Goal: Answer question/provide support

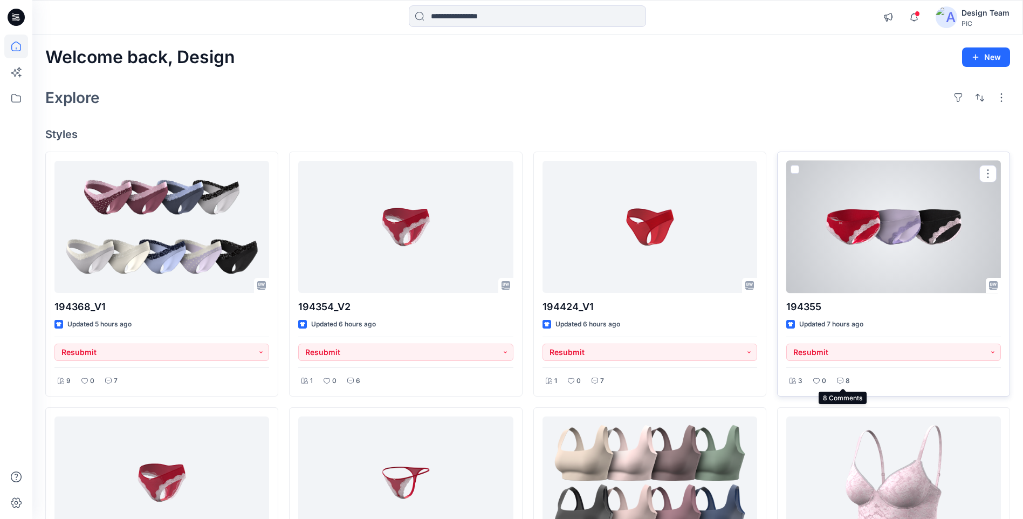
click at [839, 380] on icon at bounding box center [840, 381] width 6 height 6
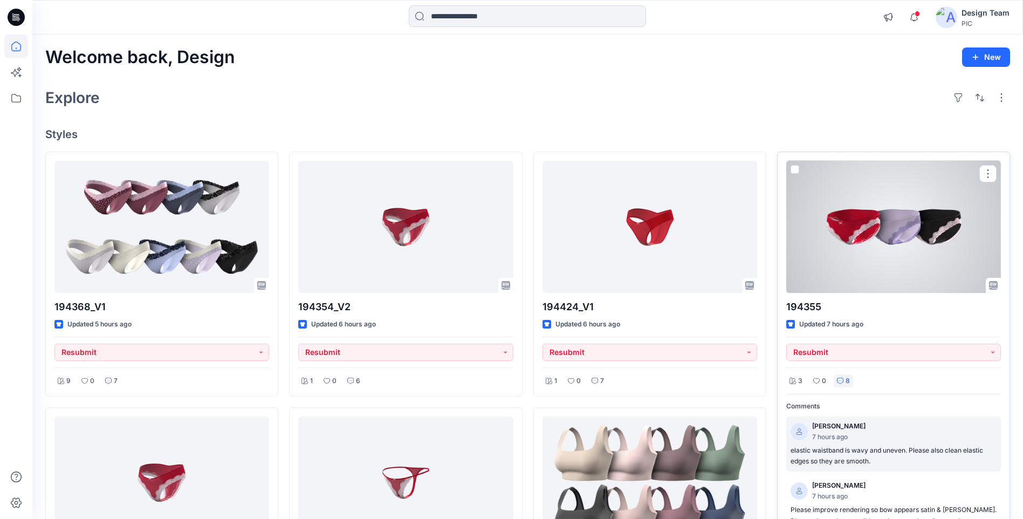
click at [930, 454] on p "elastic waistband is wavy and uneven. Please also clean elastic edges so they a…" at bounding box center [894, 456] width 206 height 22
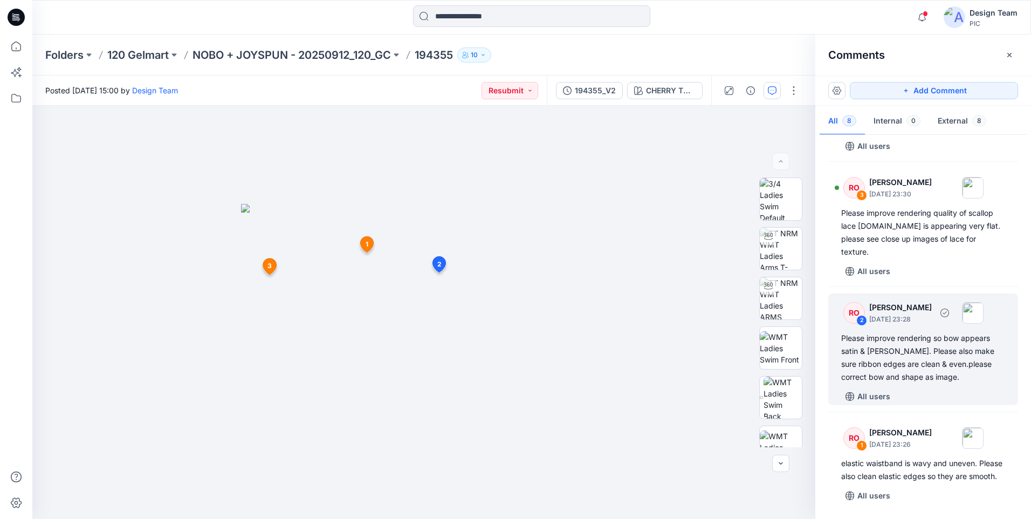
scroll to position [472, 0]
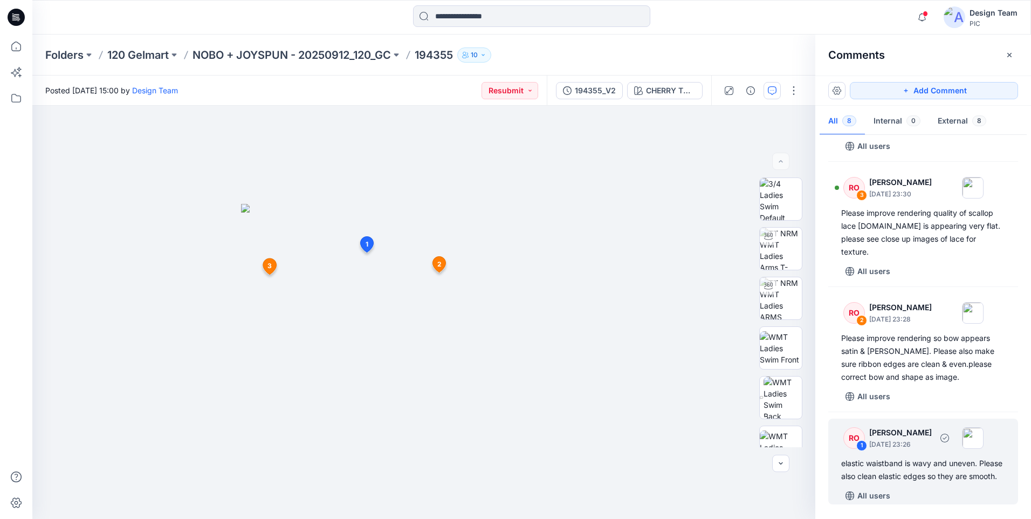
click at [925, 468] on div "elastic waistband is wavy and uneven. Please also clean elastic edges so they a…" at bounding box center [923, 470] width 164 height 26
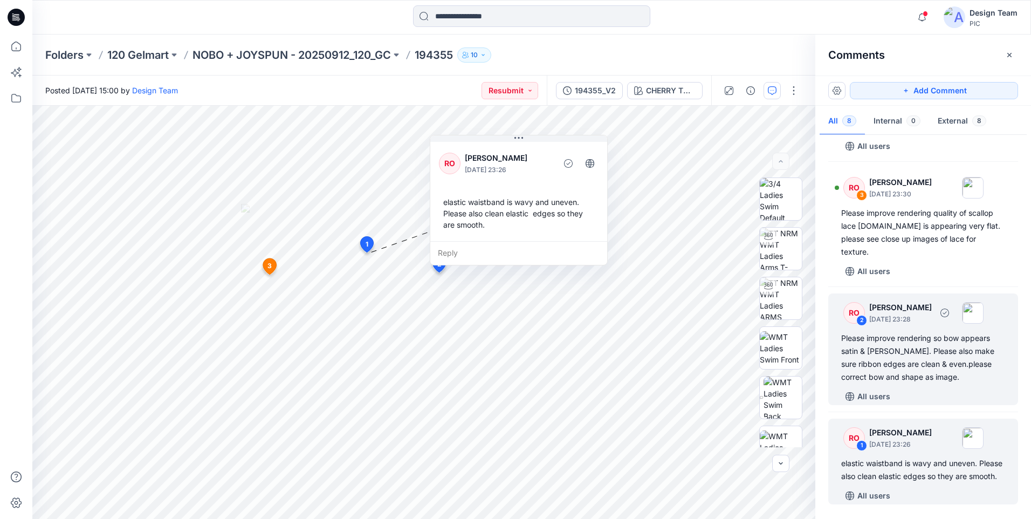
click at [890, 353] on div "Please improve rendering so bow appears satin & [PERSON_NAME]. Please also make…" at bounding box center [923, 358] width 164 height 52
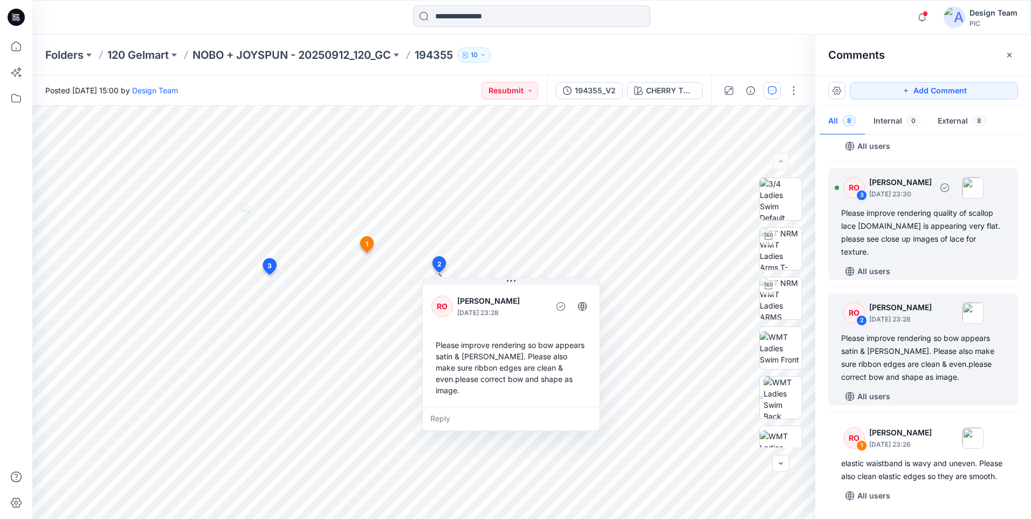
click at [890, 240] on div "Please improve rendering quality of scallop lace [DOMAIN_NAME] is appearing ver…" at bounding box center [923, 233] width 164 height 52
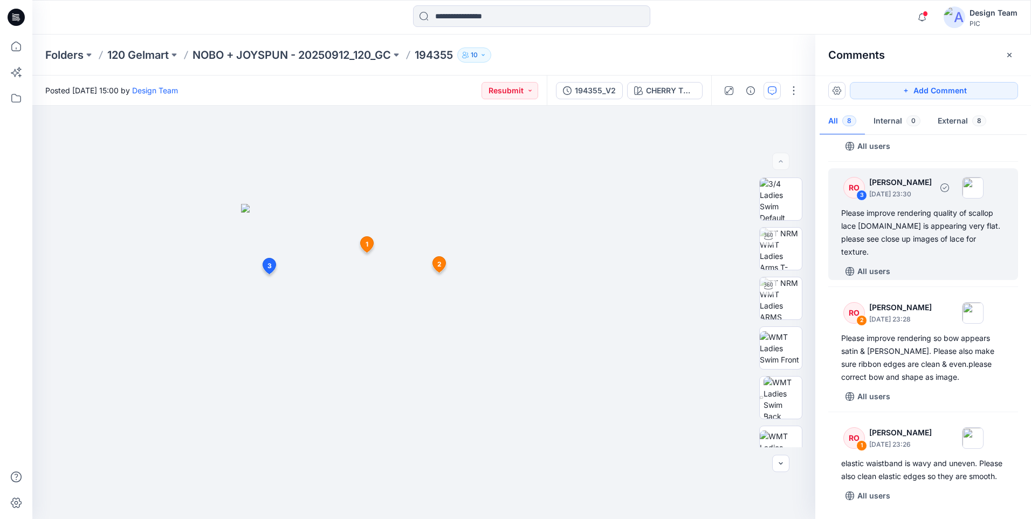
click at [874, 221] on div "Please improve rendering quality of scallop lace [DOMAIN_NAME] is appearing ver…" at bounding box center [923, 233] width 164 height 52
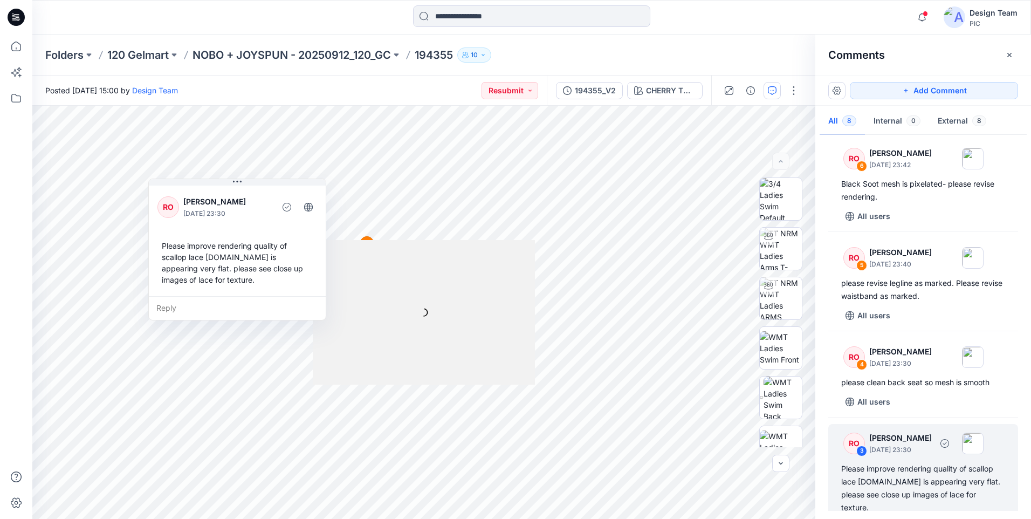
scroll to position [202, 0]
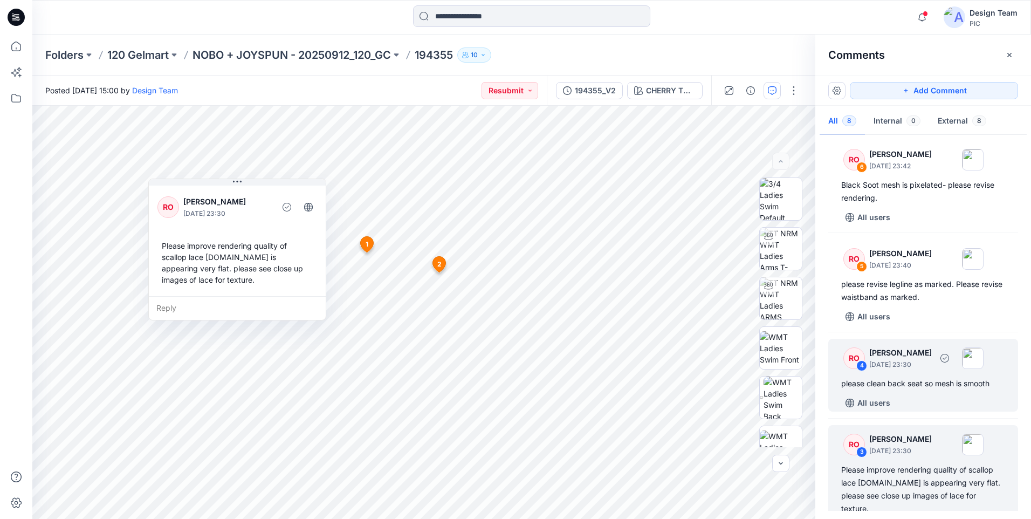
click at [950, 390] on div "please clean back seat so mesh is smooth" at bounding box center [923, 383] width 164 height 13
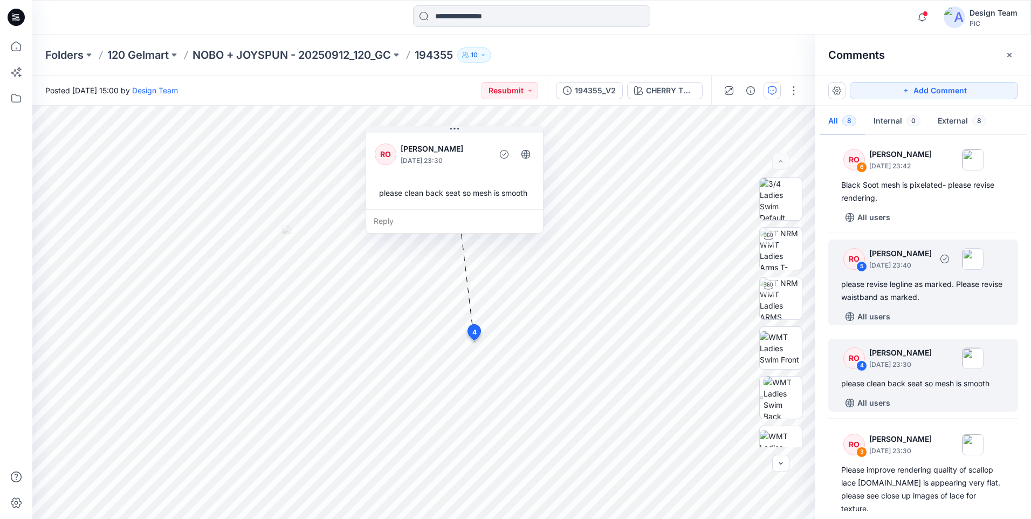
click at [863, 304] on div "please revise legline as marked. Please revise waistband as marked." at bounding box center [923, 291] width 164 height 26
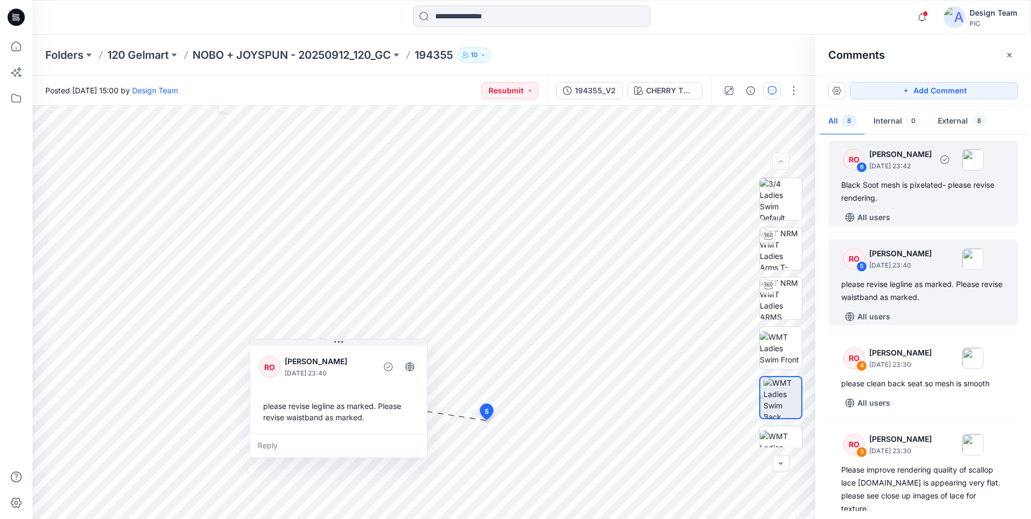
click at [873, 204] on div "Black Soot mesh is pixelated- please revise rendering." at bounding box center [923, 192] width 164 height 26
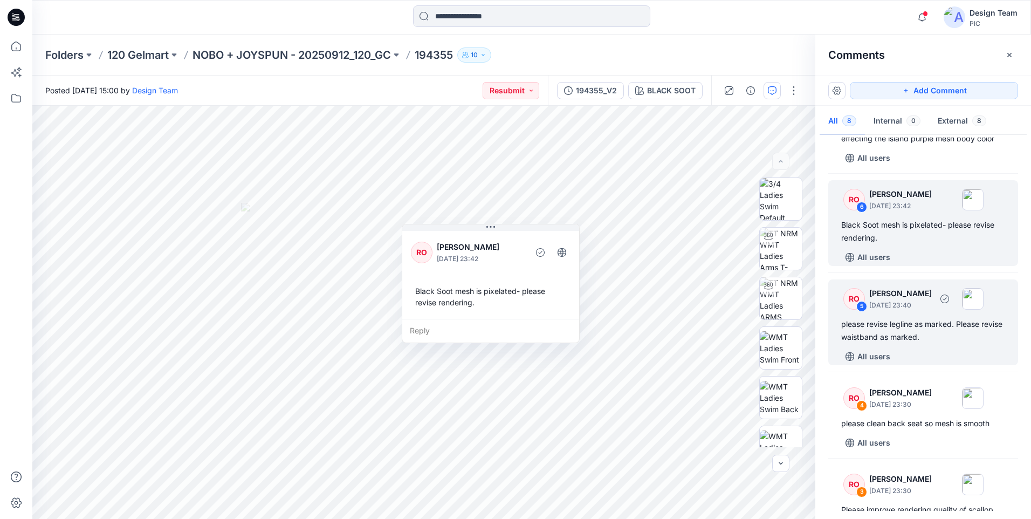
scroll to position [94, 0]
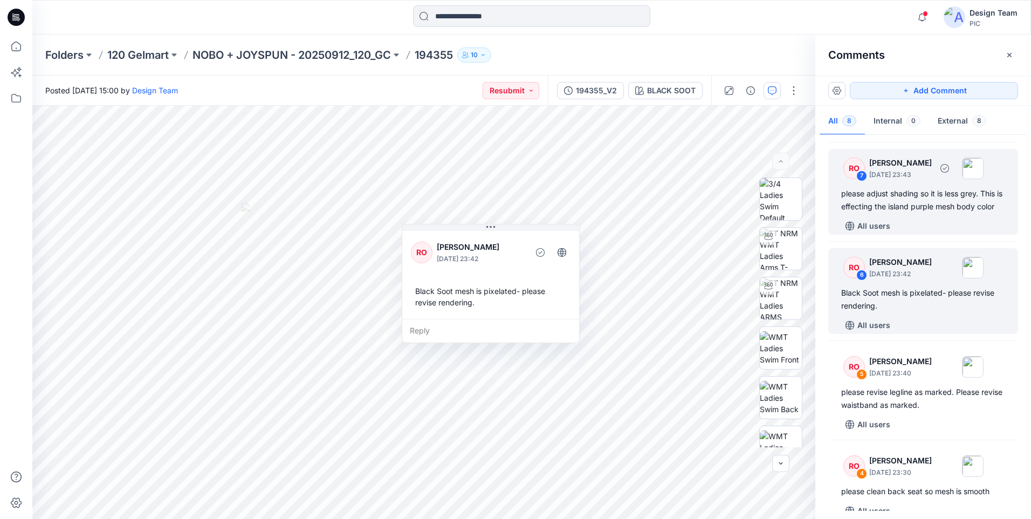
click at [869, 211] on div "please adjust shading so it is less grey. This is effecting the island purple m…" at bounding box center [923, 200] width 164 height 26
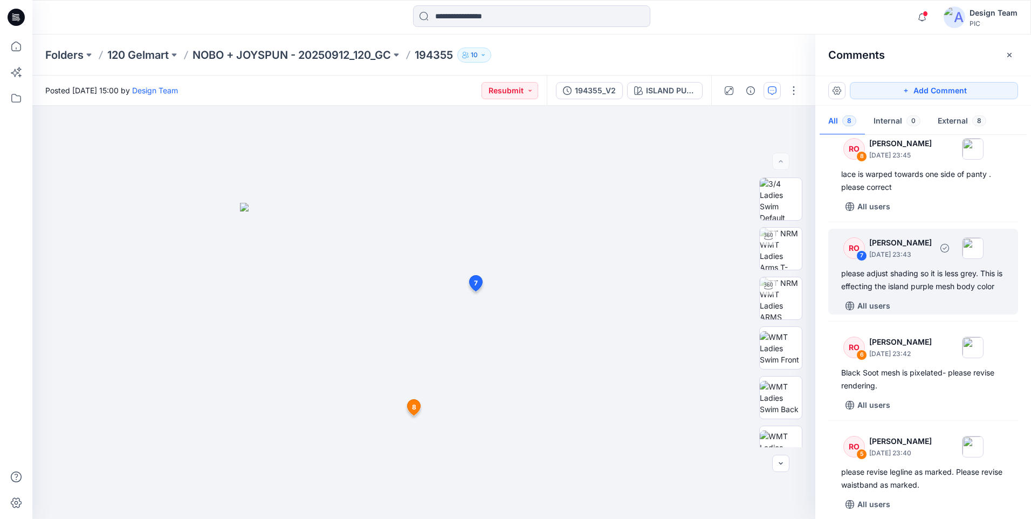
scroll to position [0, 0]
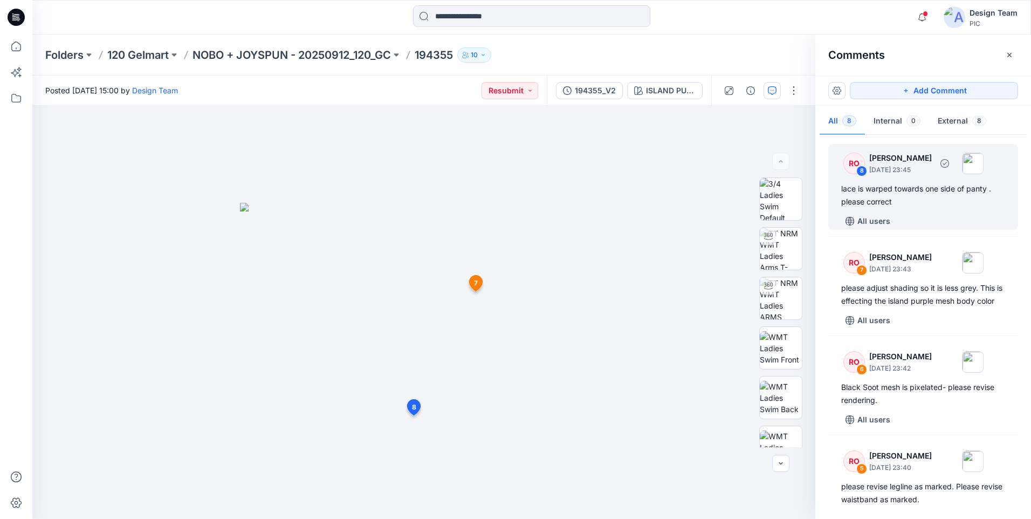
click at [880, 201] on div "lace is warped towards one side of panty . please correct" at bounding box center [923, 195] width 164 height 26
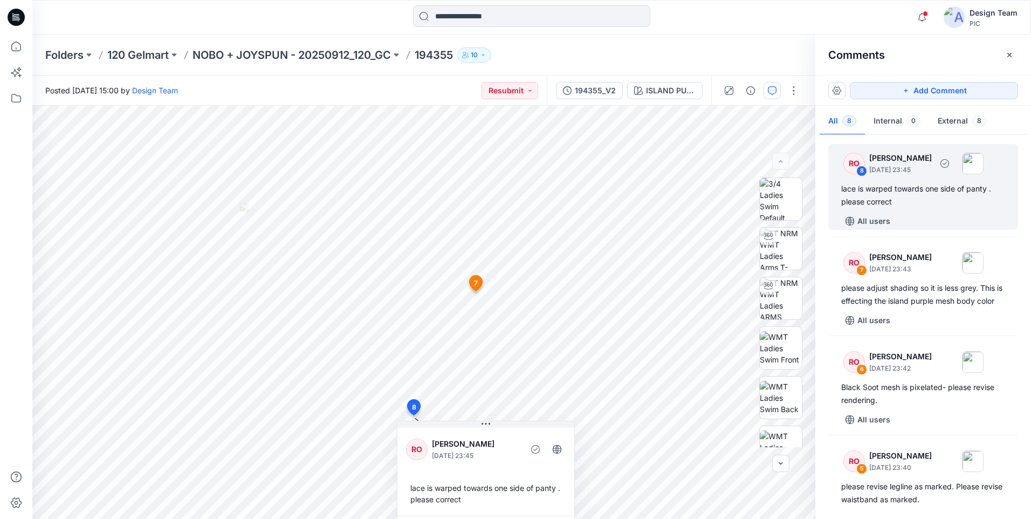
click at [878, 198] on div "lace is warped towards one side of panty . please correct" at bounding box center [923, 195] width 164 height 26
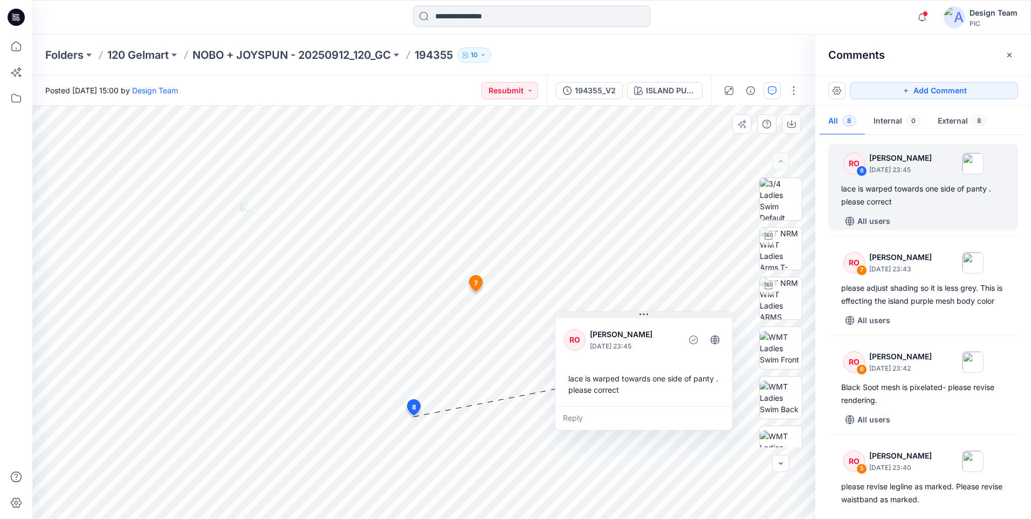
drag, startPoint x: 490, startPoint y: 428, endPoint x: 648, endPoint y: 319, distance: 192.2
click at [648, 319] on div "RO [PERSON_NAME] [DATE] 23:45 lace is warped towards one side of panty . please…" at bounding box center [643, 361] width 177 height 90
click at [602, 387] on div "lace is warped towards one side of panty . please correct" at bounding box center [644, 383] width 160 height 31
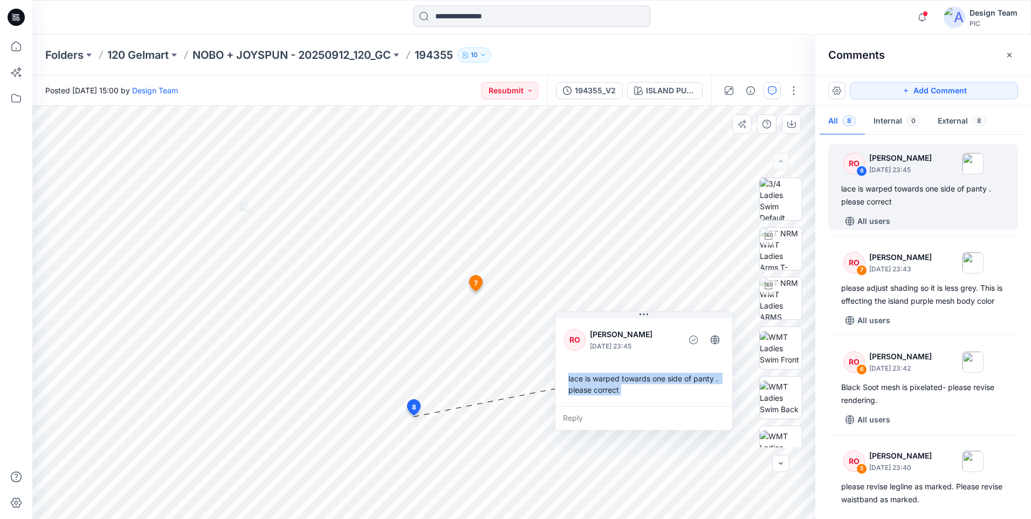
copy div "lace is warped towards one side of panty . please correct Reply Layer 1"
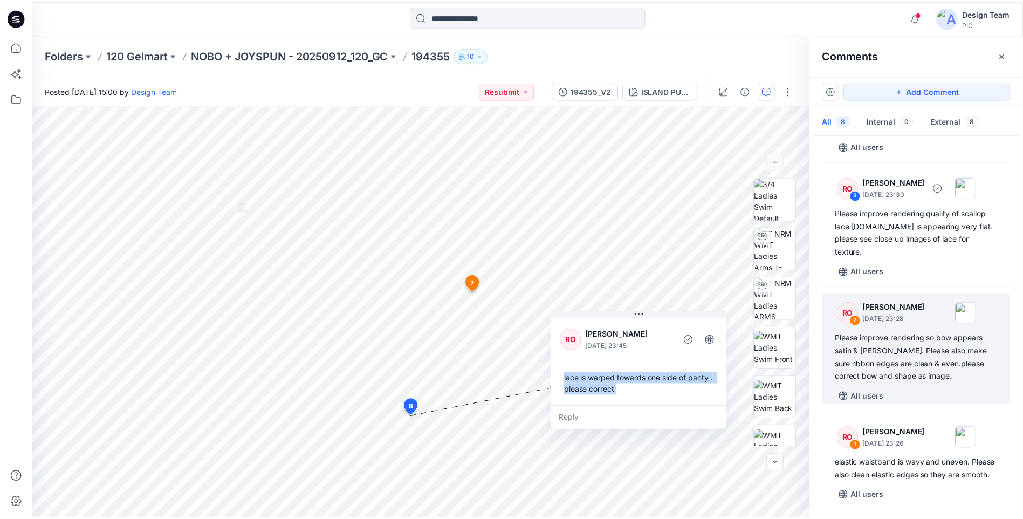
scroll to position [472, 0]
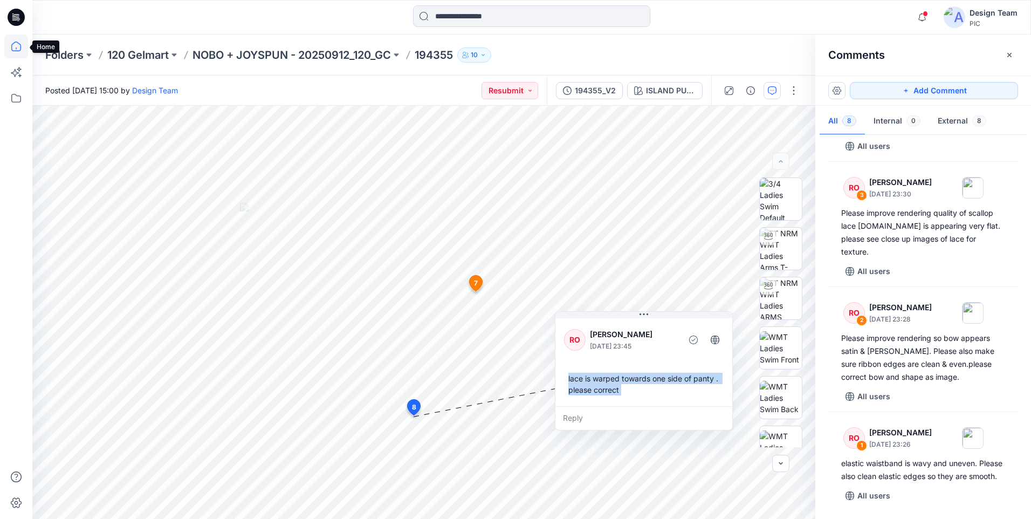
click at [16, 52] on icon at bounding box center [16, 47] width 24 height 24
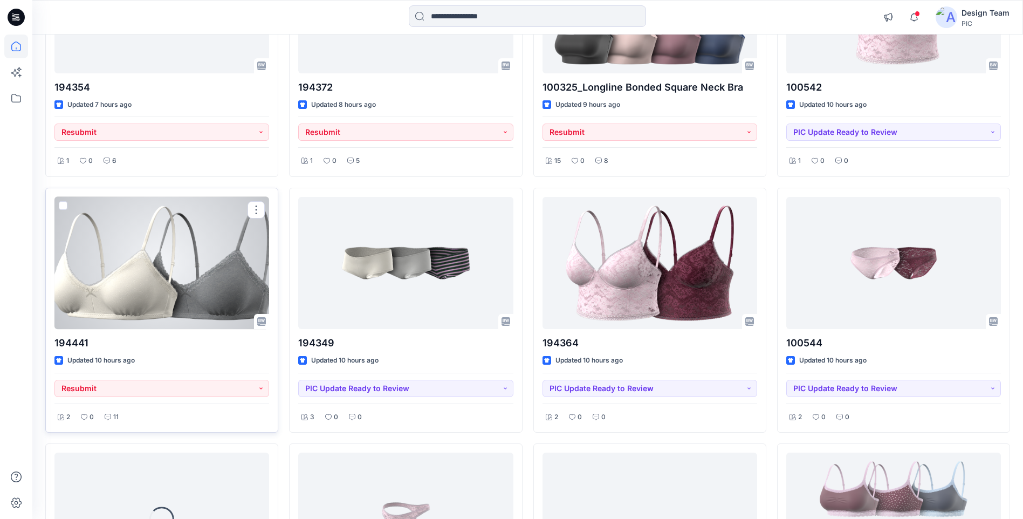
scroll to position [495, 0]
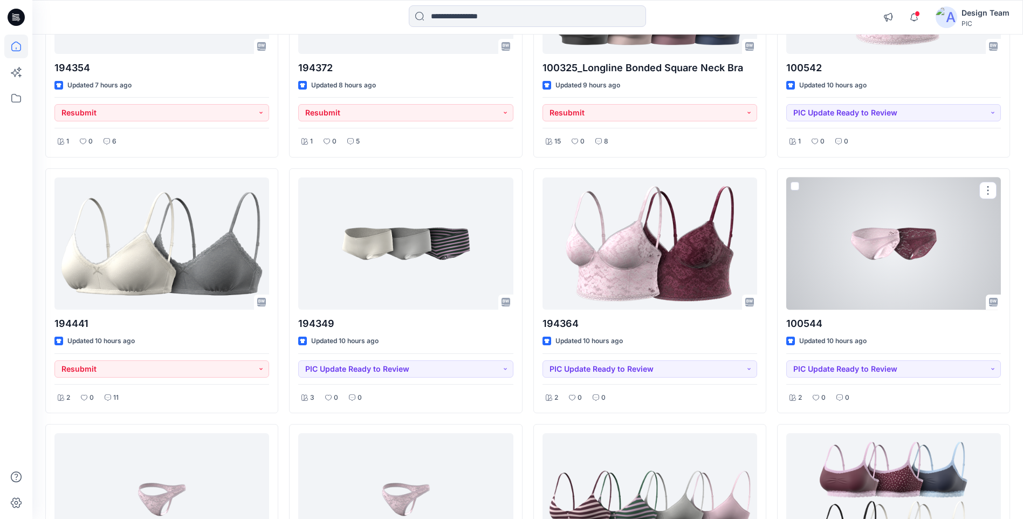
click at [920, 280] on div at bounding box center [893, 243] width 215 height 132
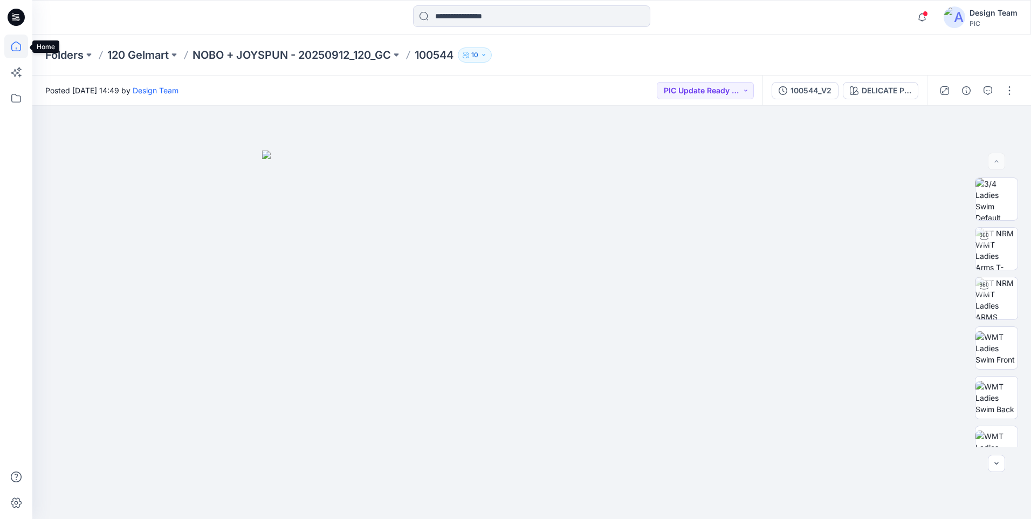
click at [13, 49] on icon at bounding box center [16, 47] width 24 height 24
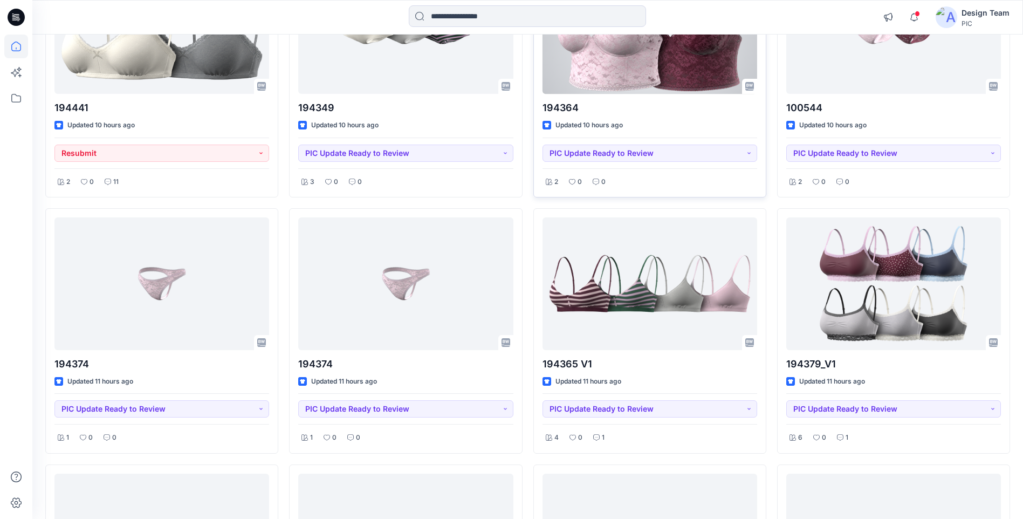
scroll to position [755, 0]
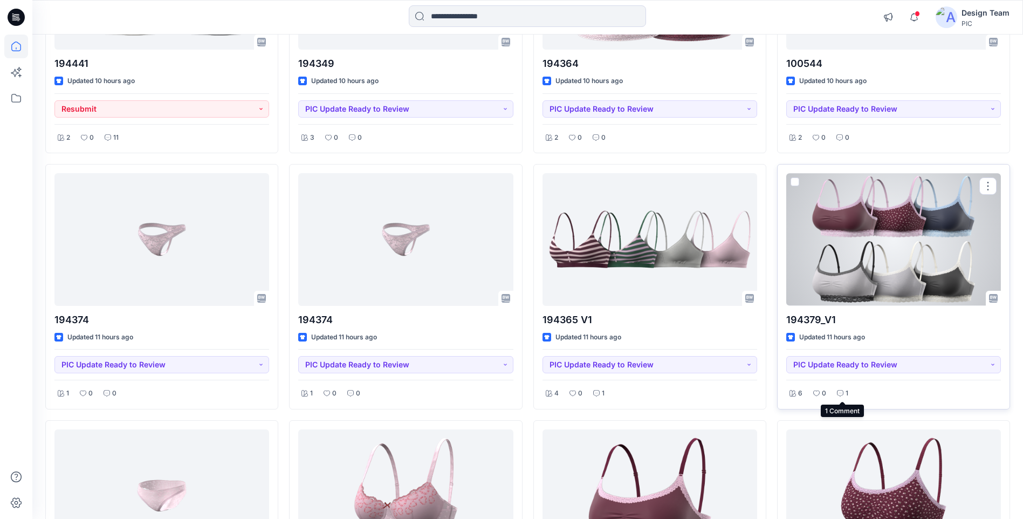
click at [841, 393] on icon at bounding box center [840, 393] width 3 height 1
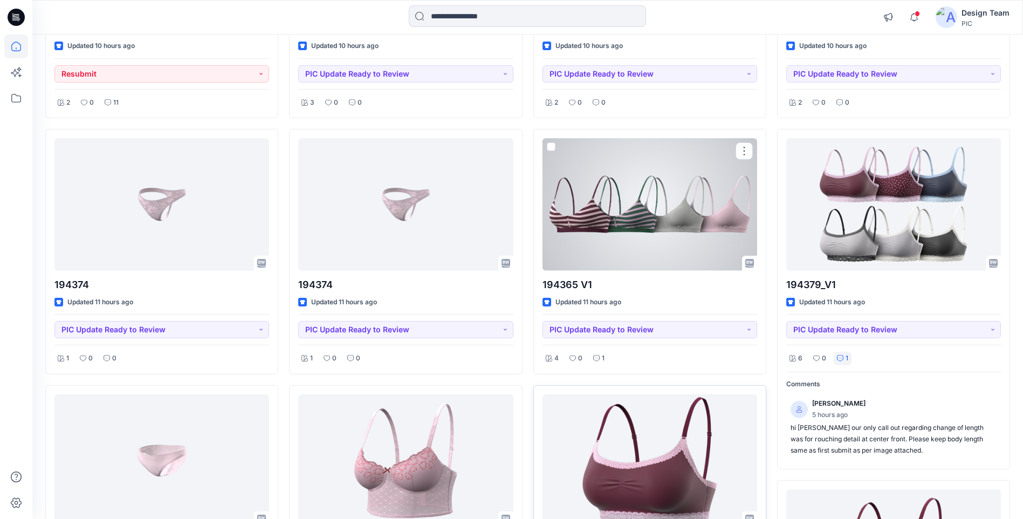
scroll to position [863, 0]
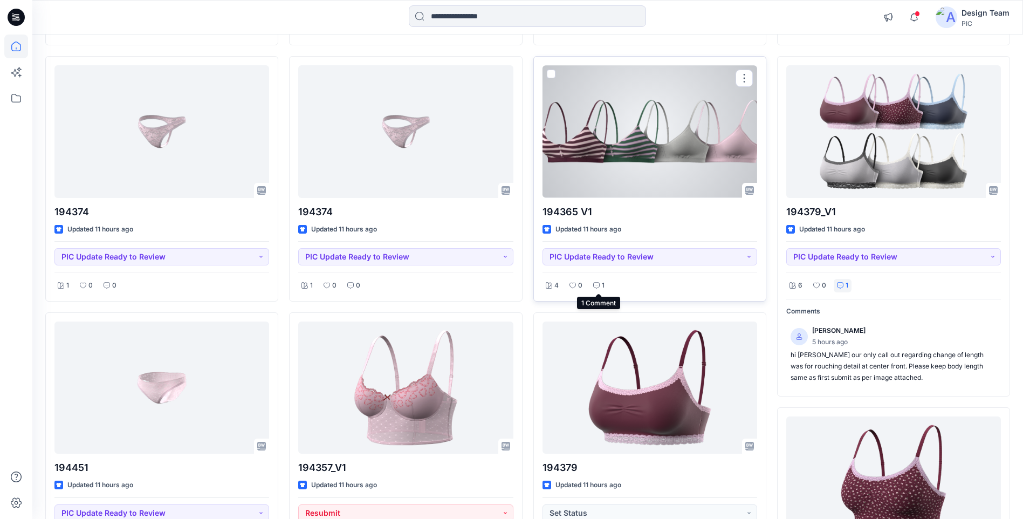
click at [596, 287] on icon at bounding box center [596, 285] width 6 height 6
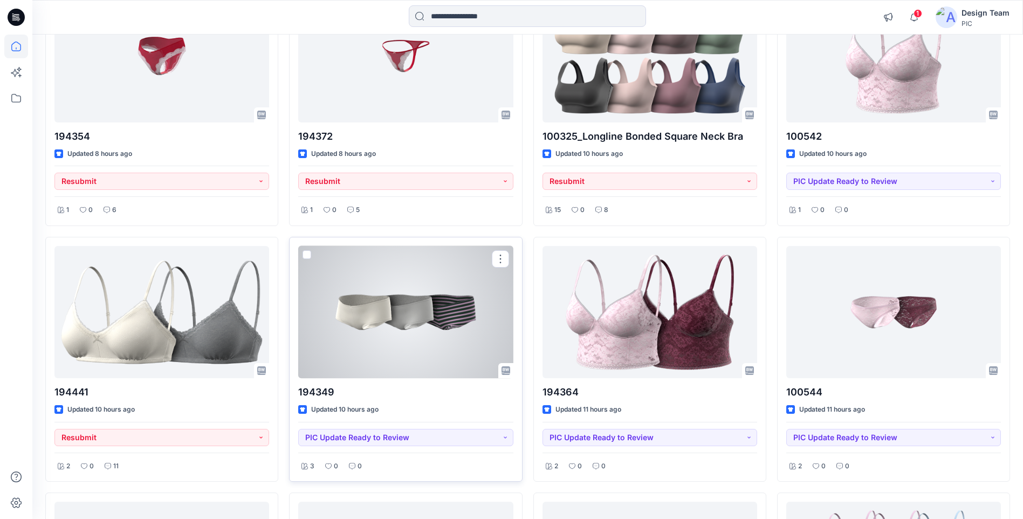
scroll to position [431, 0]
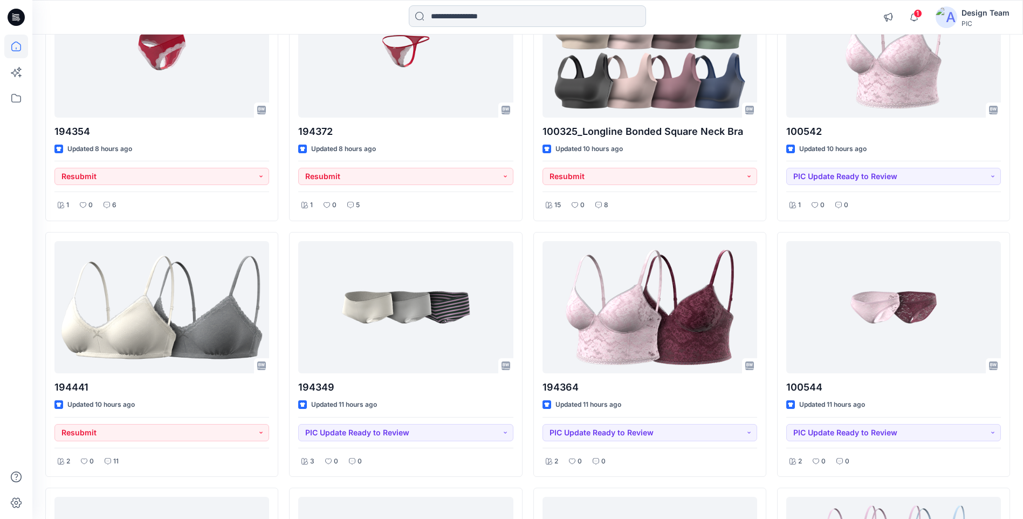
click at [429, 12] on input at bounding box center [527, 16] width 237 height 22
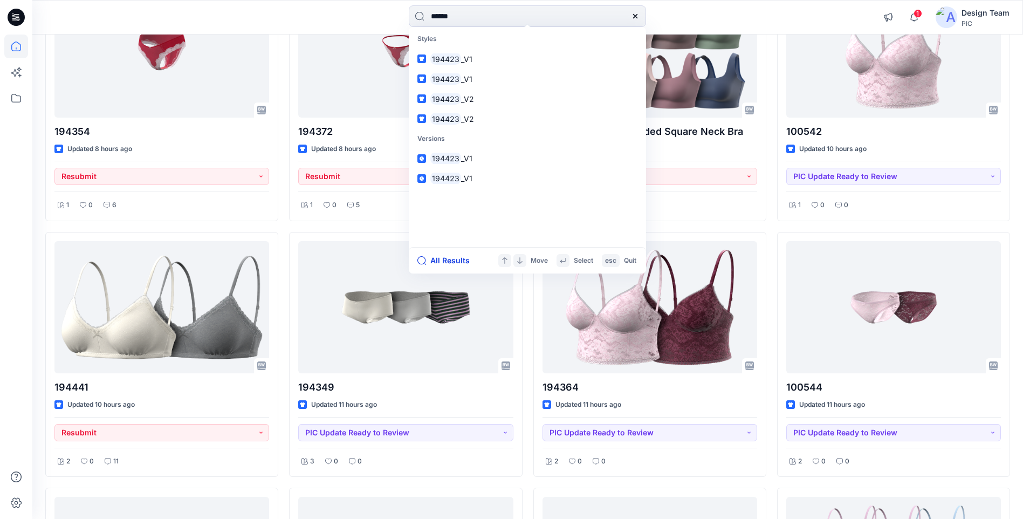
type input "******"
click at [436, 259] on button "All Results" at bounding box center [446, 260] width 59 height 13
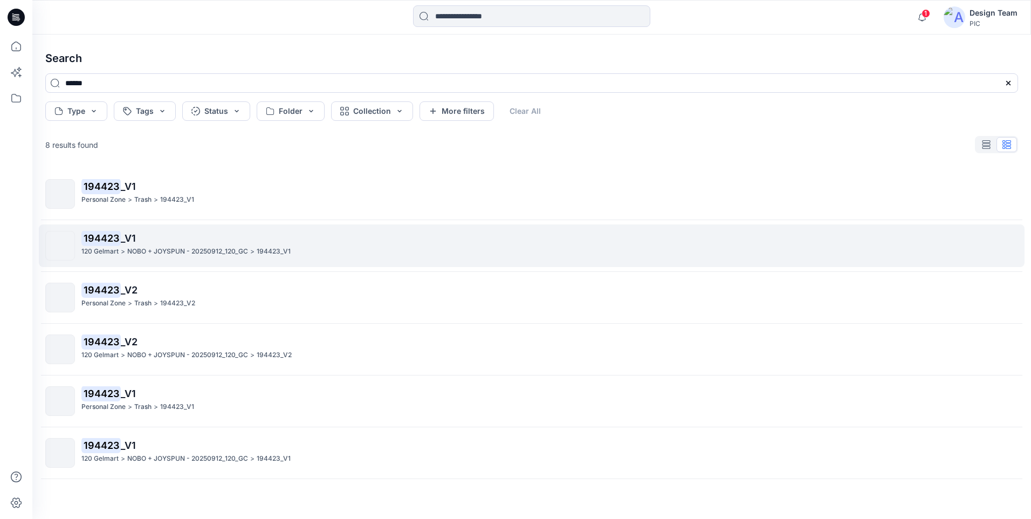
click at [209, 252] on p "NOBO + JOYSPUN - 20250912_120_GC" at bounding box center [187, 251] width 121 height 11
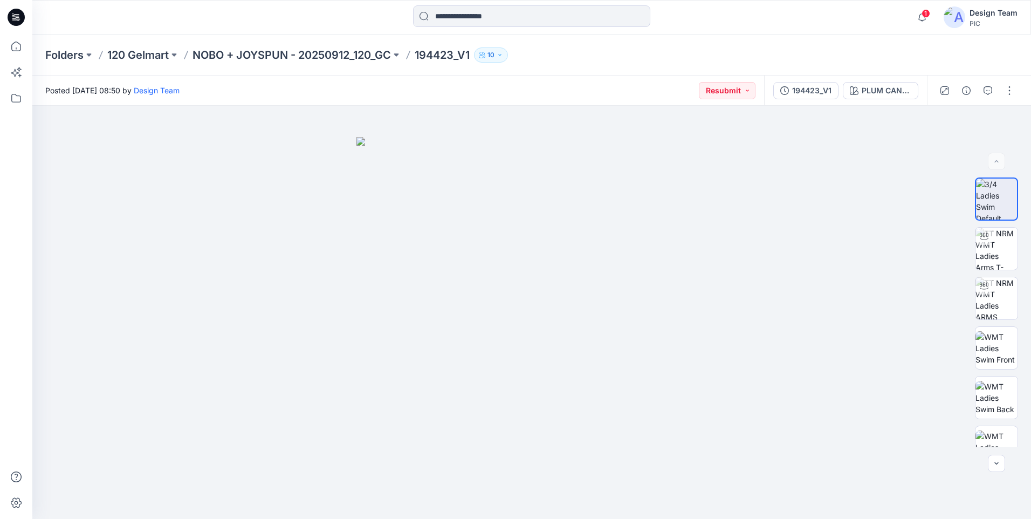
click at [997, 87] on div at bounding box center [977, 91] width 100 height 30
click at [991, 88] on icon "button" at bounding box center [988, 90] width 9 height 9
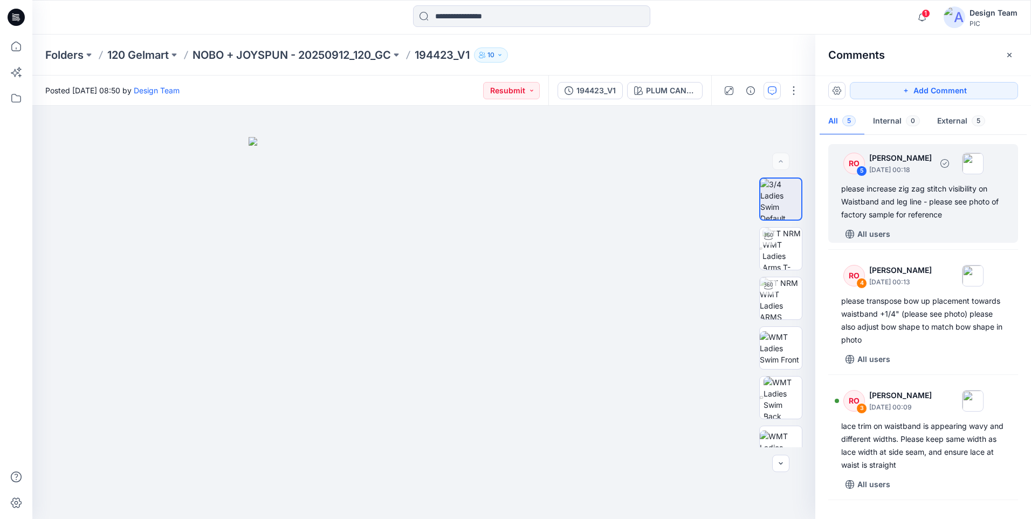
click at [931, 210] on div "please increase zig zag stitch visibility on Waistband and leg line - please se…" at bounding box center [923, 201] width 164 height 39
